Goal: Task Accomplishment & Management: Complete application form

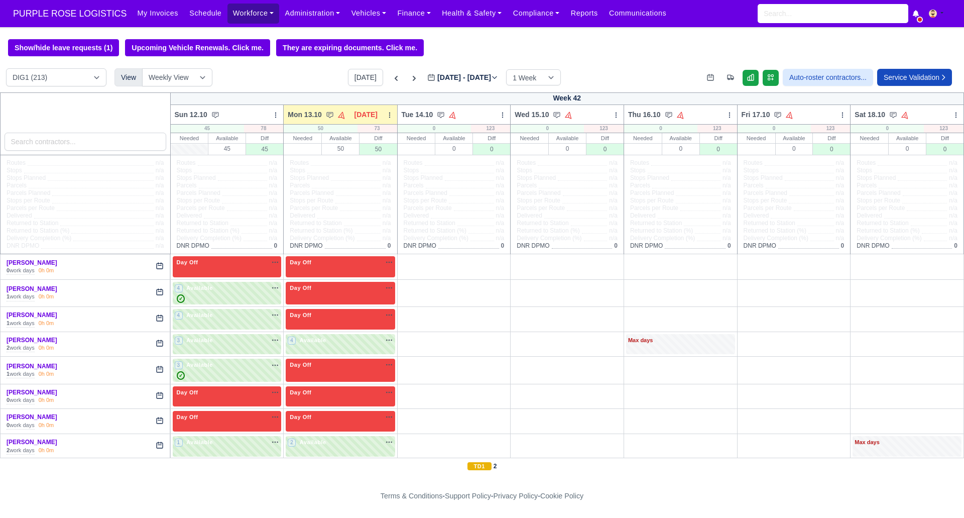
click at [242, 14] on link "Workforce" at bounding box center [254, 14] width 52 height 20
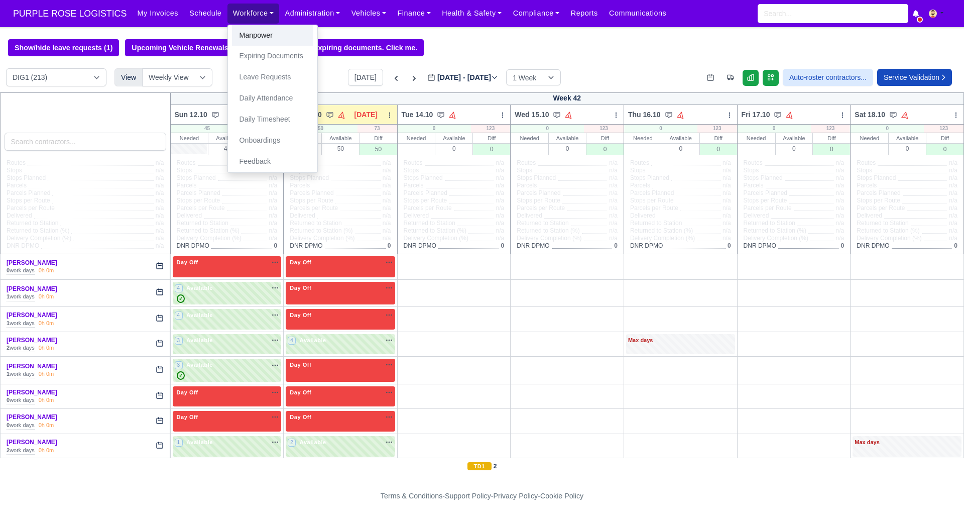
click at [251, 40] on link "Manpower" at bounding box center [272, 35] width 81 height 21
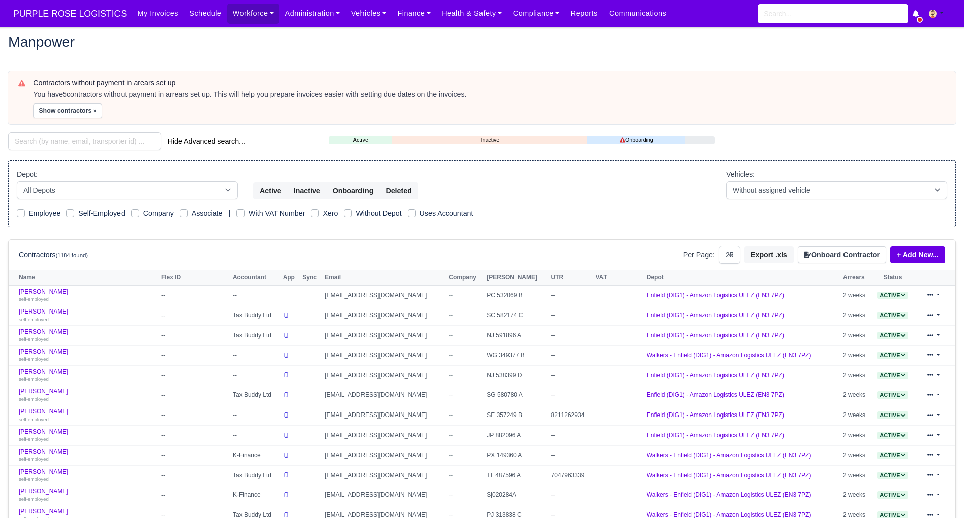
select select "25"
click at [827, 253] on button "Onboard Contractor" at bounding box center [842, 254] width 88 height 17
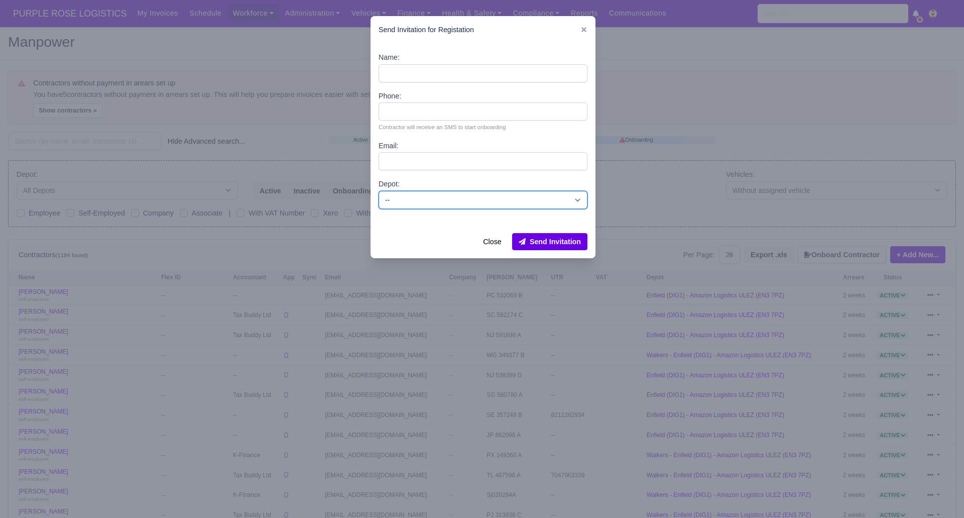
drag, startPoint x: 454, startPoint y: 197, endPoint x: 443, endPoint y: 208, distance: 16.0
click at [453, 197] on select "-- Enfield (DIG1) - Amazon Logistics ULEZ (EN3 7PZ) Harlow (DHW1) - Amazon Logi…" at bounding box center [483, 200] width 209 height 18
select select "1"
click at [379, 191] on select "-- Enfield (DIG1) - Amazon Logistics ULEZ (EN3 7PZ) Harlow (DHW1) - Amazon Logi…" at bounding box center [483, 200] width 209 height 18
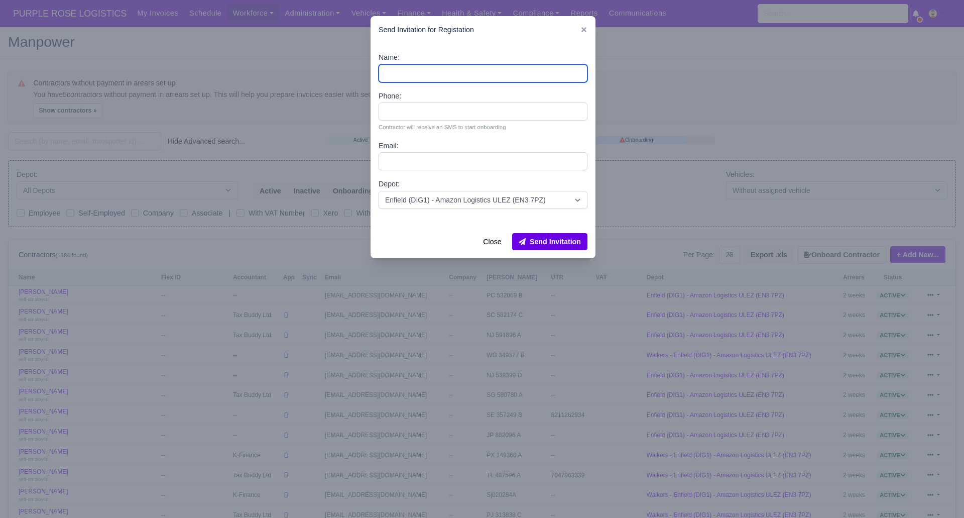
click at [403, 69] on input "Name:" at bounding box center [483, 73] width 209 height 18
paste input "Ermiyas Amanuale"
type input "Ermiyas Amanuale"
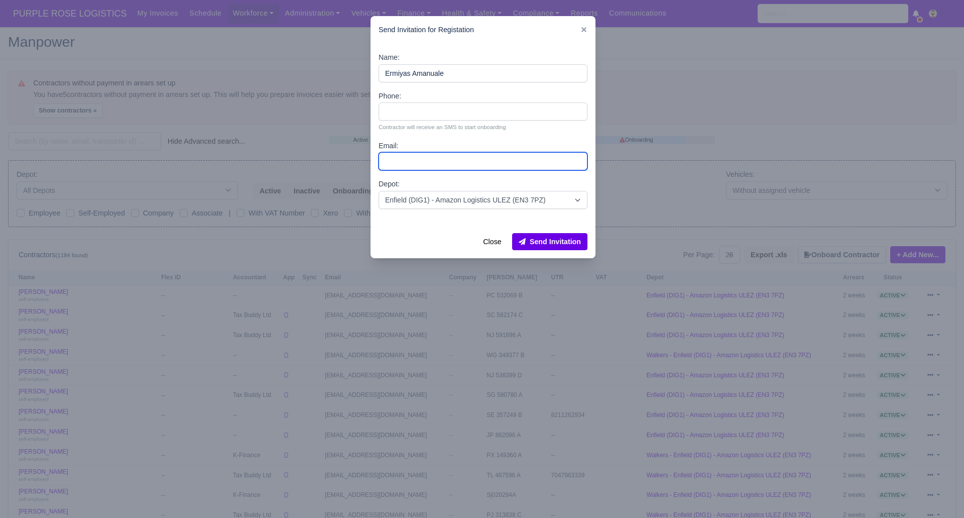
paste input "ermidani1231@gmail.com"
type input "ermidani1231@gmail.com"
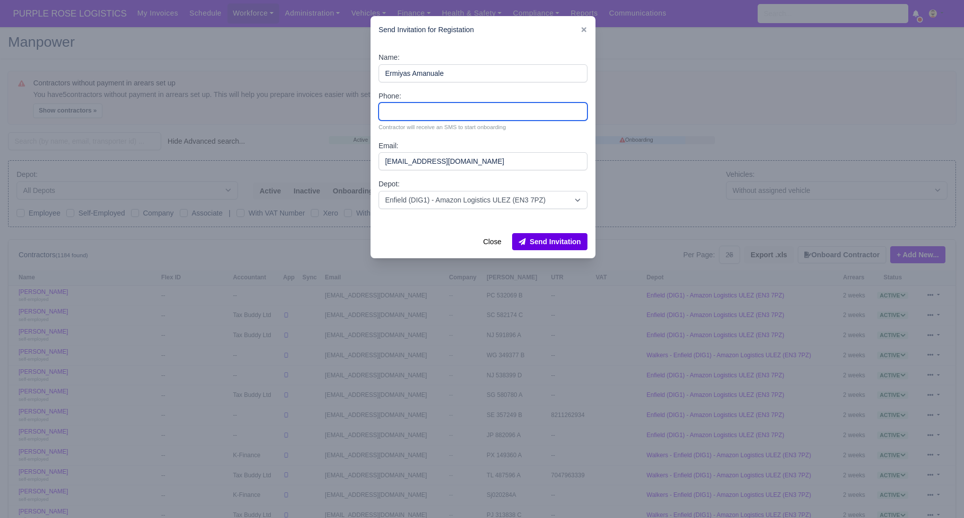
click at [457, 109] on input "Phone:" at bounding box center [483, 111] width 209 height 18
paste input "7490161254"
type input "7490161254"
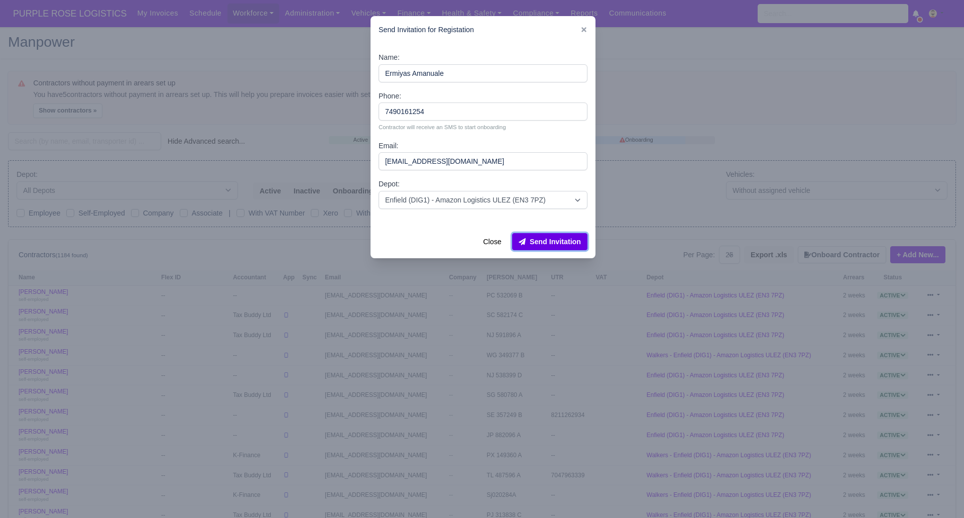
click at [554, 237] on button "Send Invitation" at bounding box center [549, 241] width 75 height 17
click at [80, 136] on div at bounding box center [482, 259] width 964 height 518
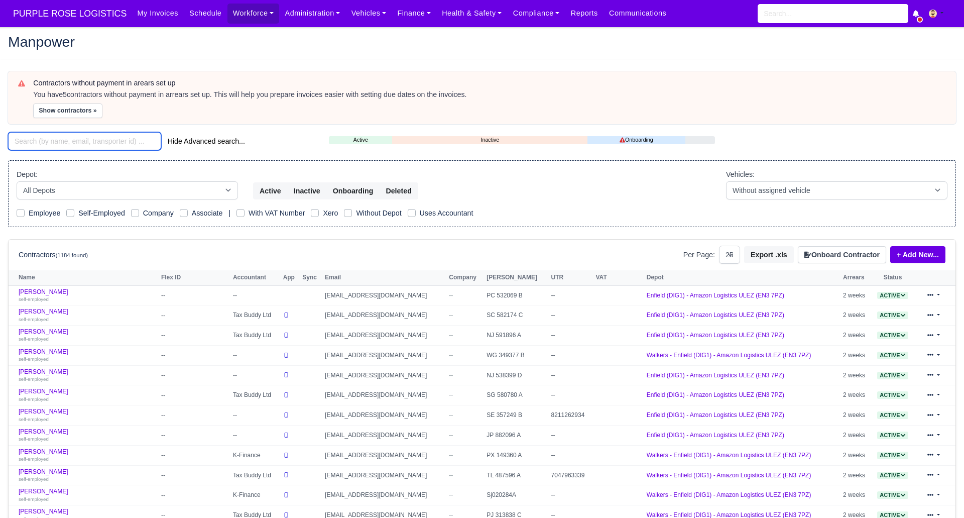
drag, startPoint x: 79, startPoint y: 138, endPoint x: 95, endPoint y: 116, distance: 28.0
click at [79, 137] on input "search" at bounding box center [84, 141] width 153 height 18
paste input "Ermiyas Amanuale"
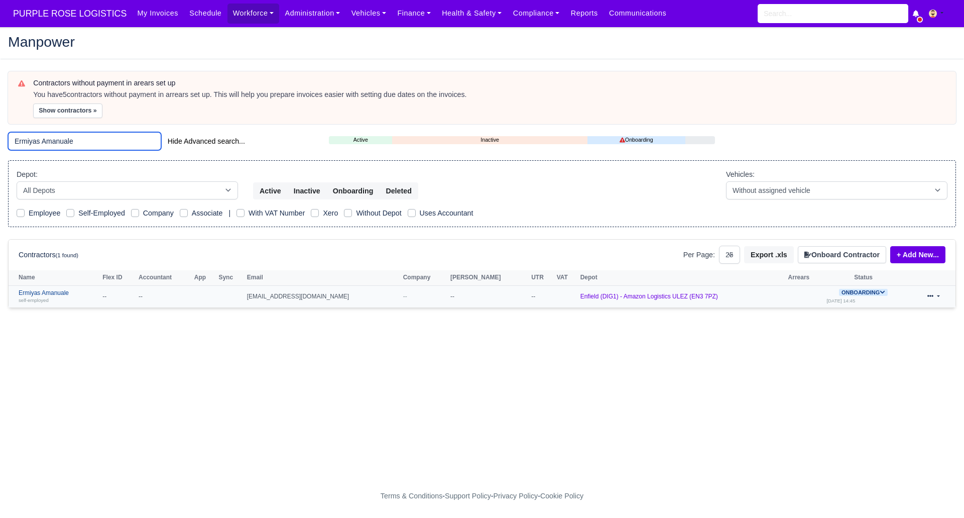
type input "Ermiyas Amanuale"
click at [62, 293] on link "Ermiyas Amanuale self-employed" at bounding box center [58, 296] width 79 height 15
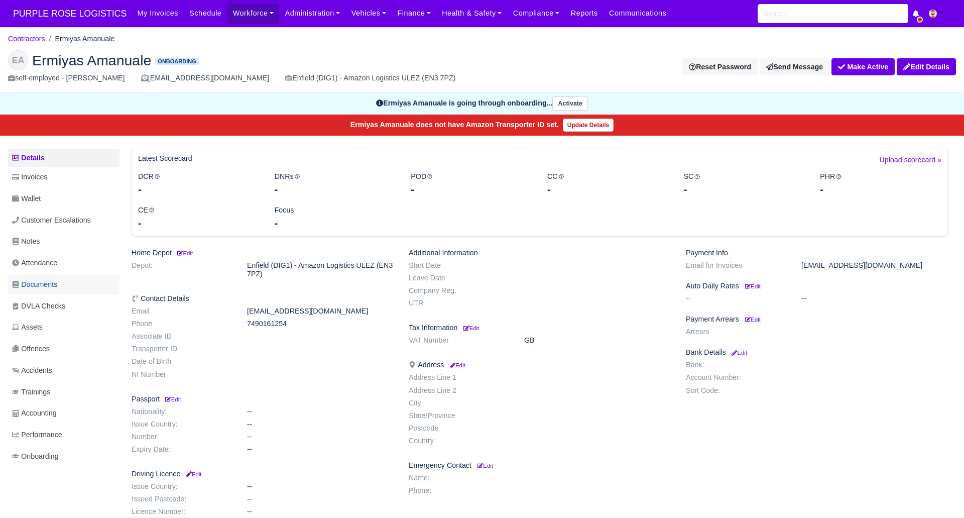
click at [31, 283] on span "Documents" at bounding box center [34, 285] width 45 height 12
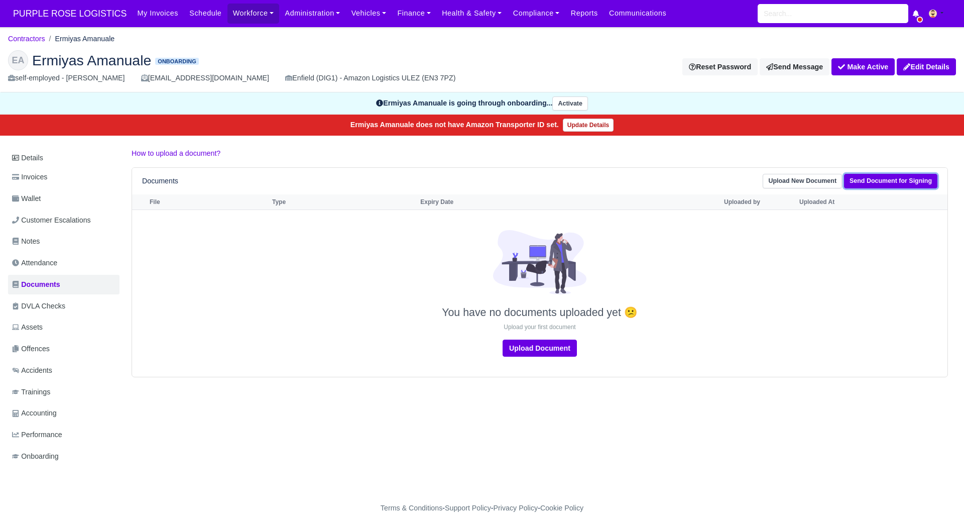
click at [886, 179] on link "Send Document for Signing" at bounding box center [890, 181] width 93 height 15
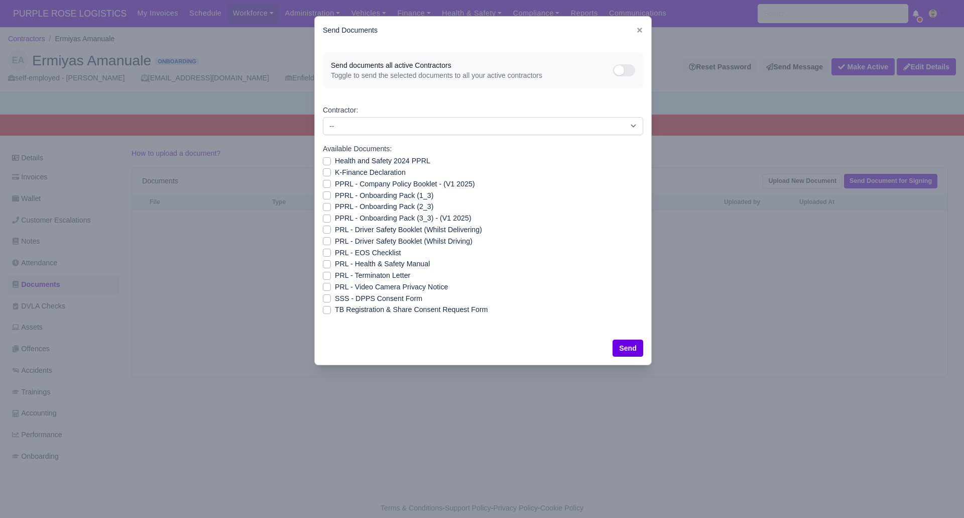
click at [335, 295] on label "SSS - DPPS Consent Form" at bounding box center [378, 299] width 87 height 12
click at [328, 295] on input "SSS - DPPS Consent Form" at bounding box center [327, 297] width 8 height 8
checkbox input "true"
drag, startPoint x: 628, startPoint y: 344, endPoint x: 497, endPoint y: 307, distance: 136.3
click at [628, 344] on button "Send" at bounding box center [628, 348] width 31 height 17
